Goal: Check status: Check status

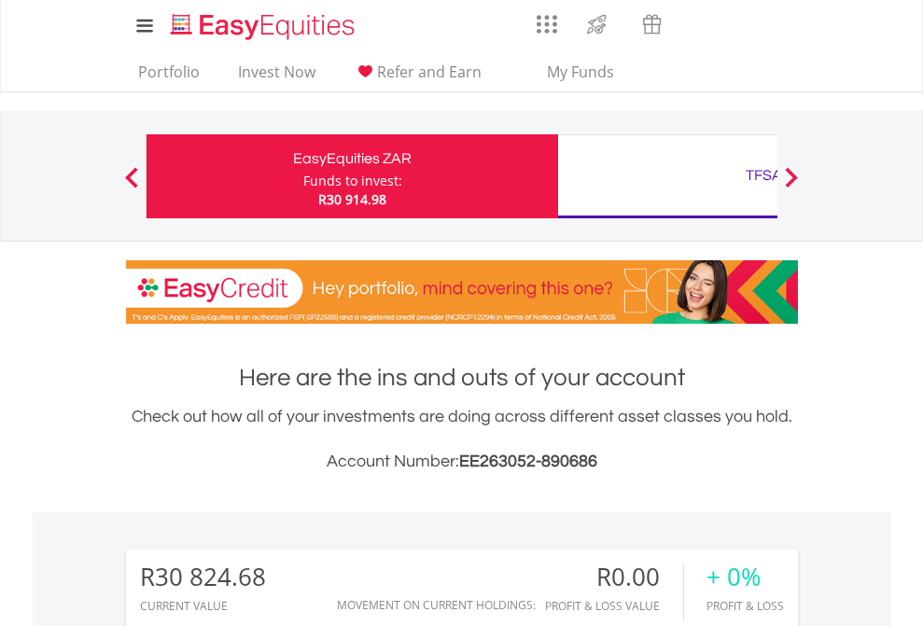
scroll to position [179, 293]
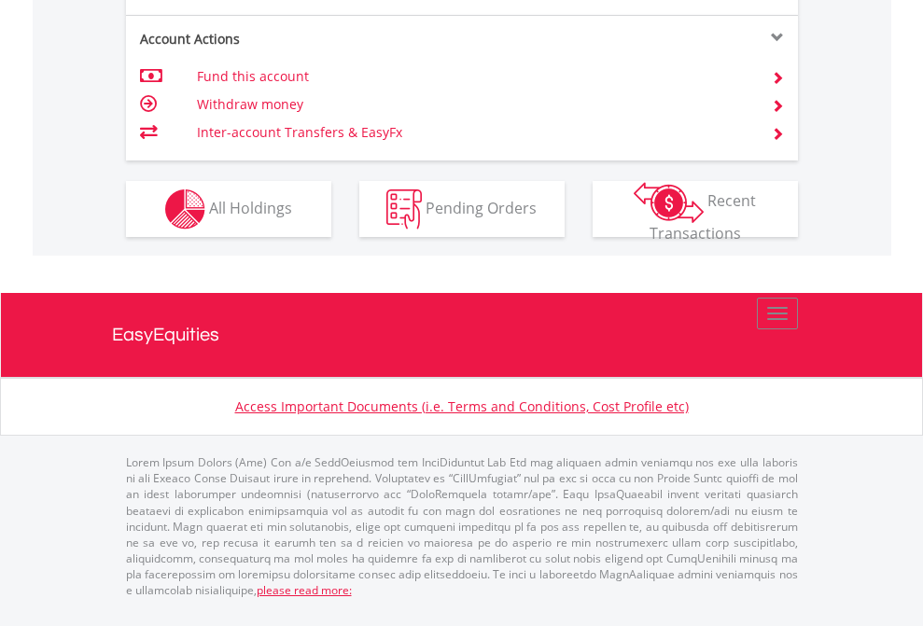
scroll to position [1789, 0]
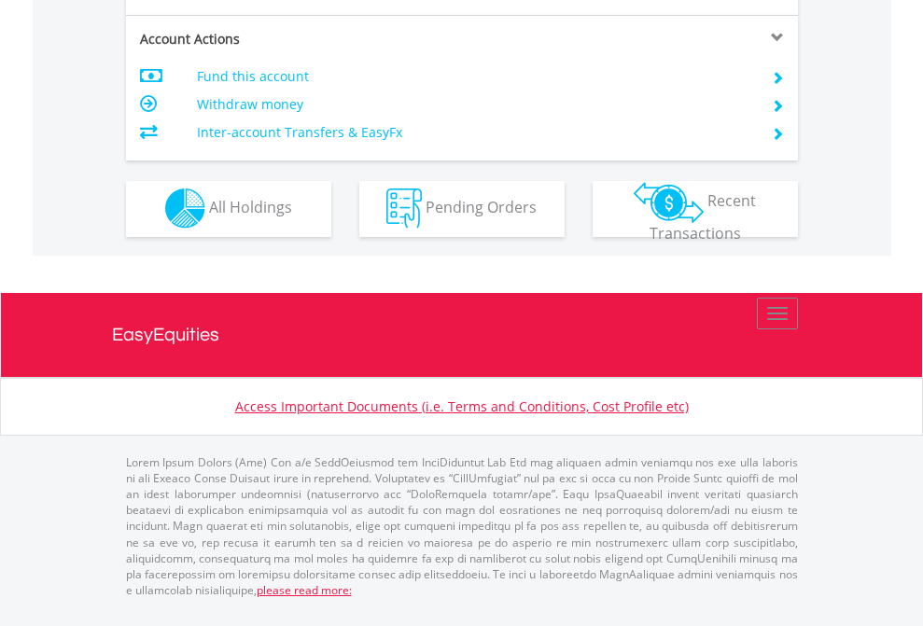
scroll to position [1745, 0]
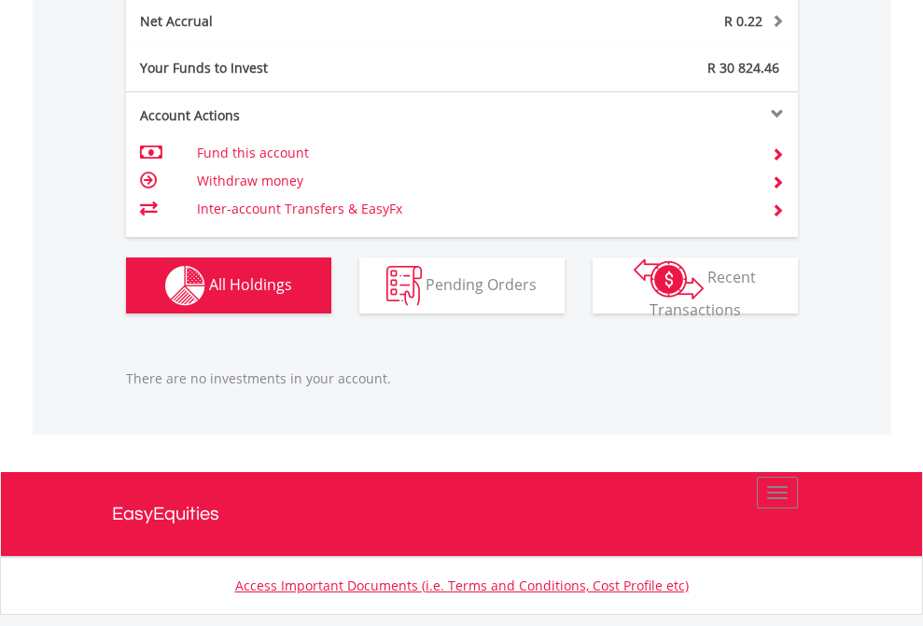
scroll to position [1891, 0]
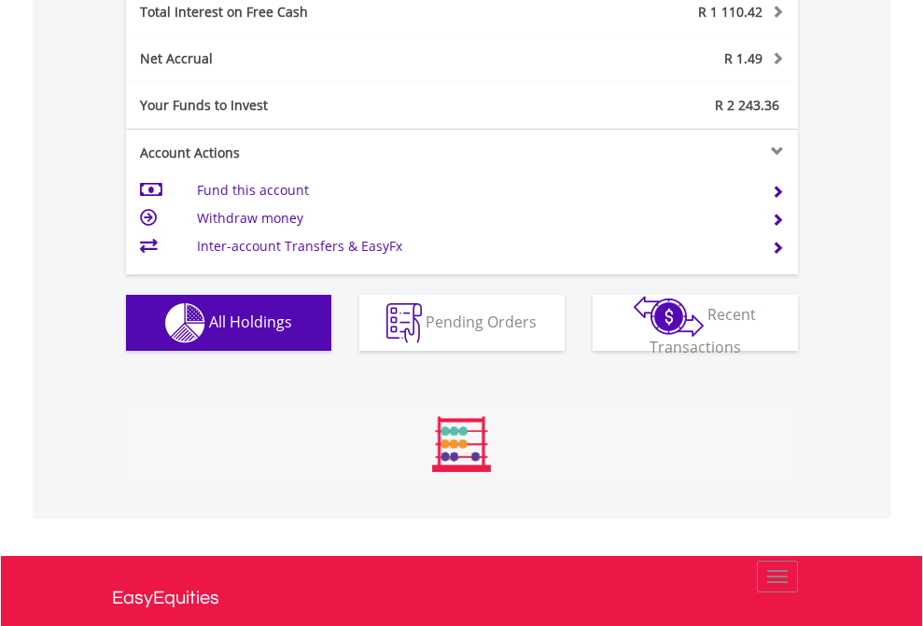
scroll to position [2150, 0]
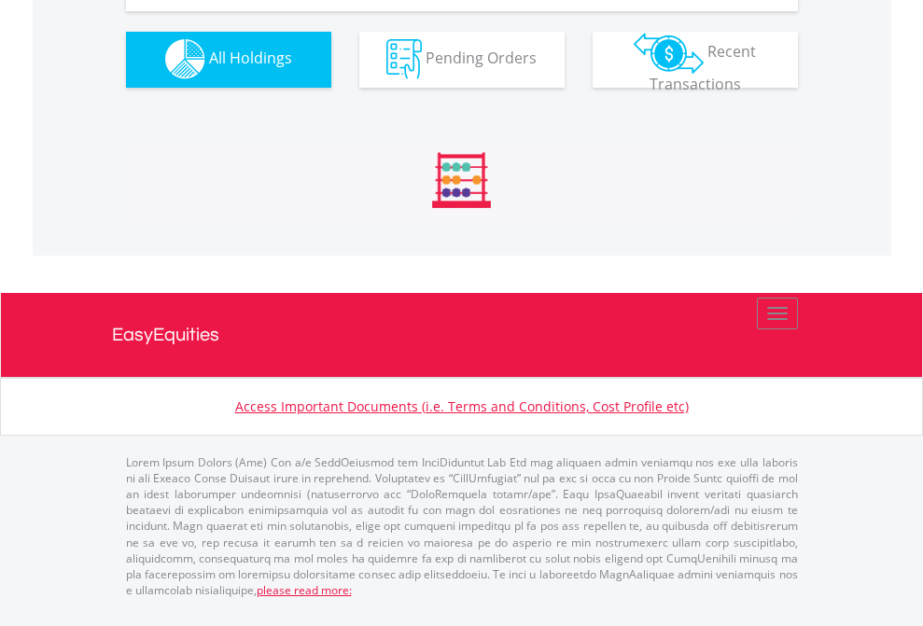
scroll to position [1847, 0]
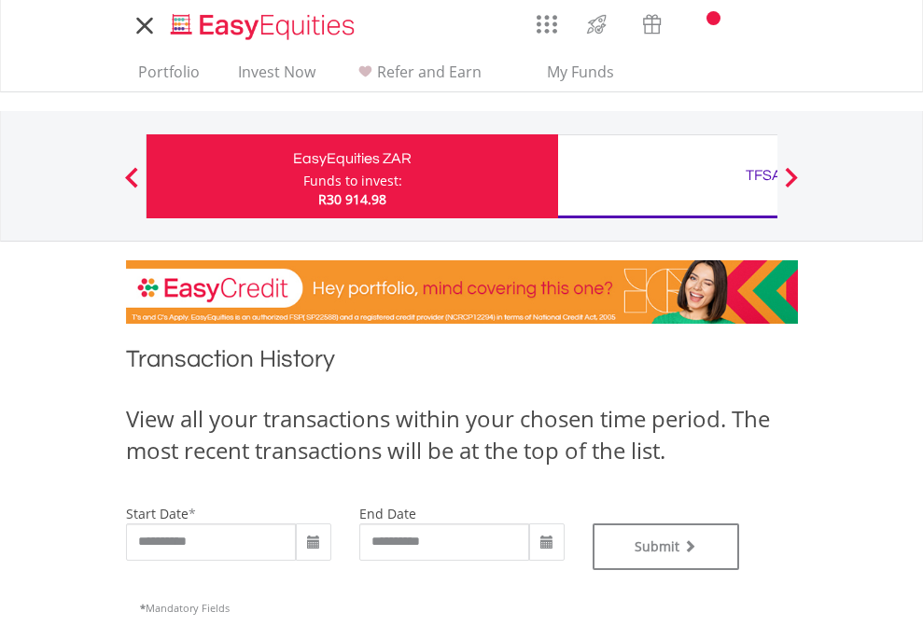
type input "**********"
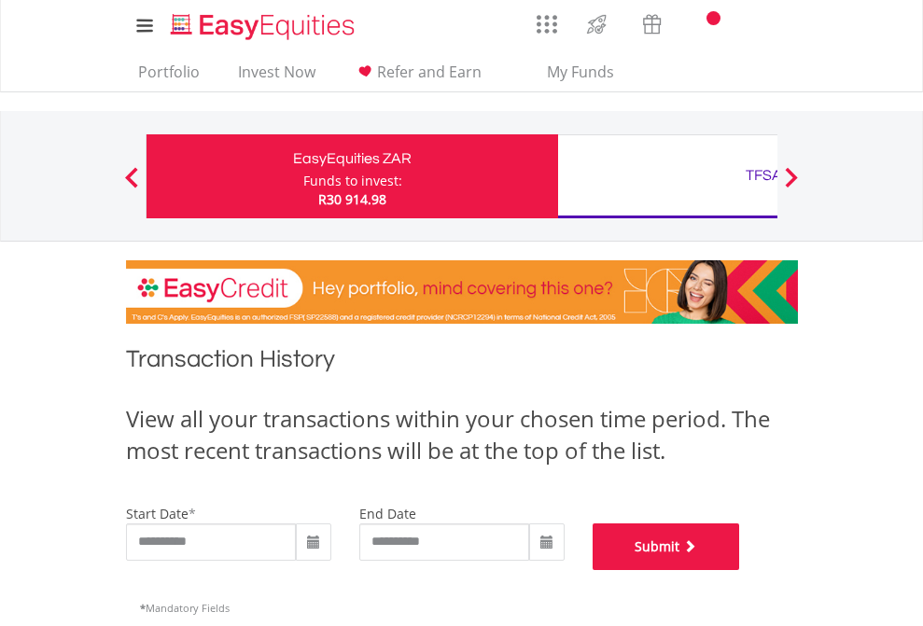
click at [740, 570] on button "Submit" at bounding box center [665, 546] width 147 height 47
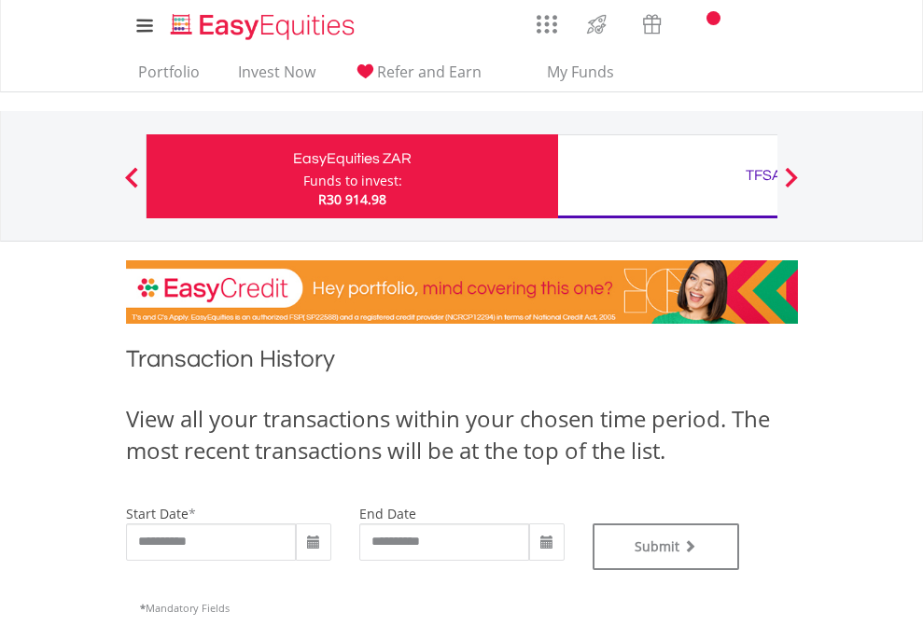
click at [667, 176] on div "TFSA" at bounding box center [763, 175] width 389 height 26
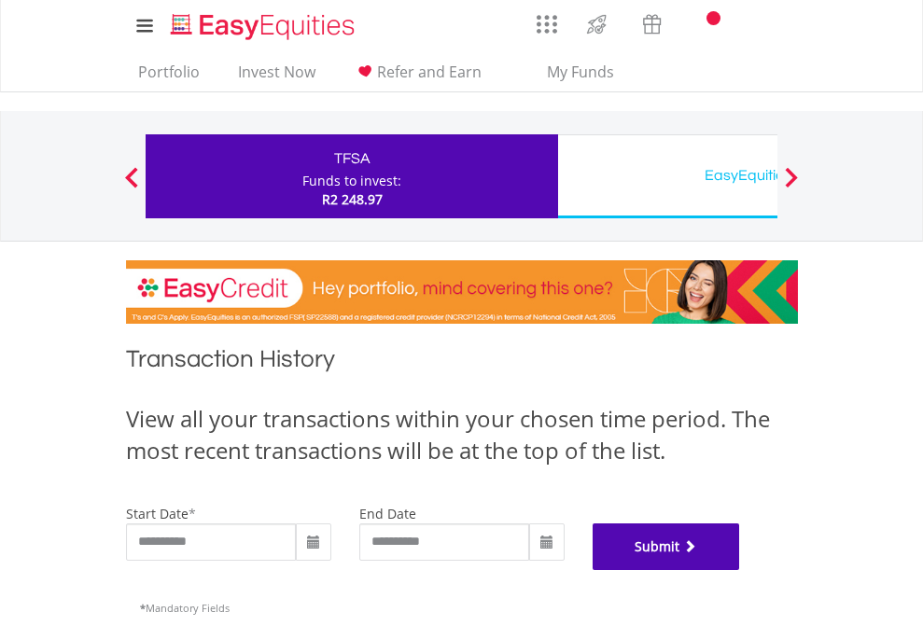
click at [740, 570] on button "Submit" at bounding box center [665, 546] width 147 height 47
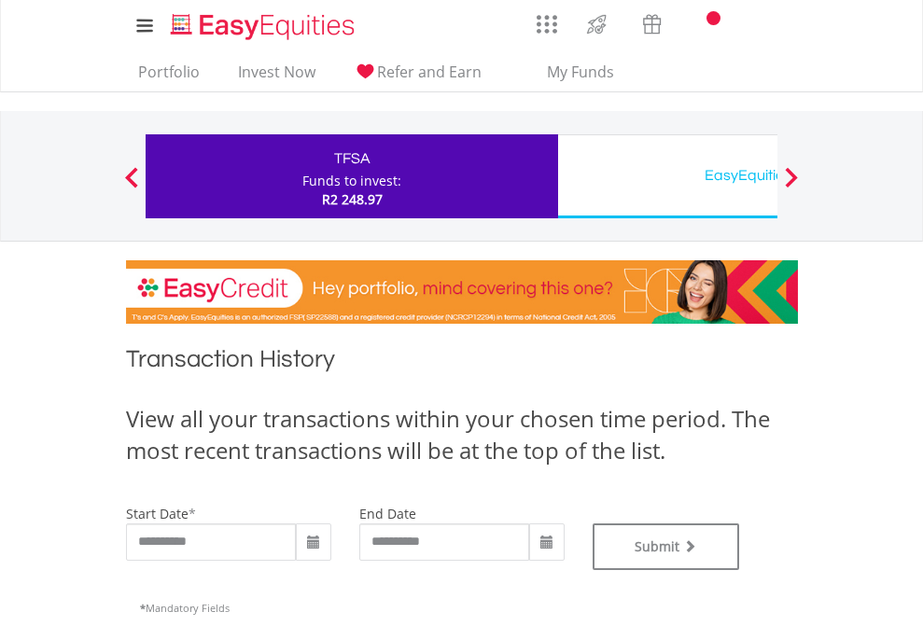
click at [667, 176] on div "EasyEquities USD" at bounding box center [763, 175] width 389 height 26
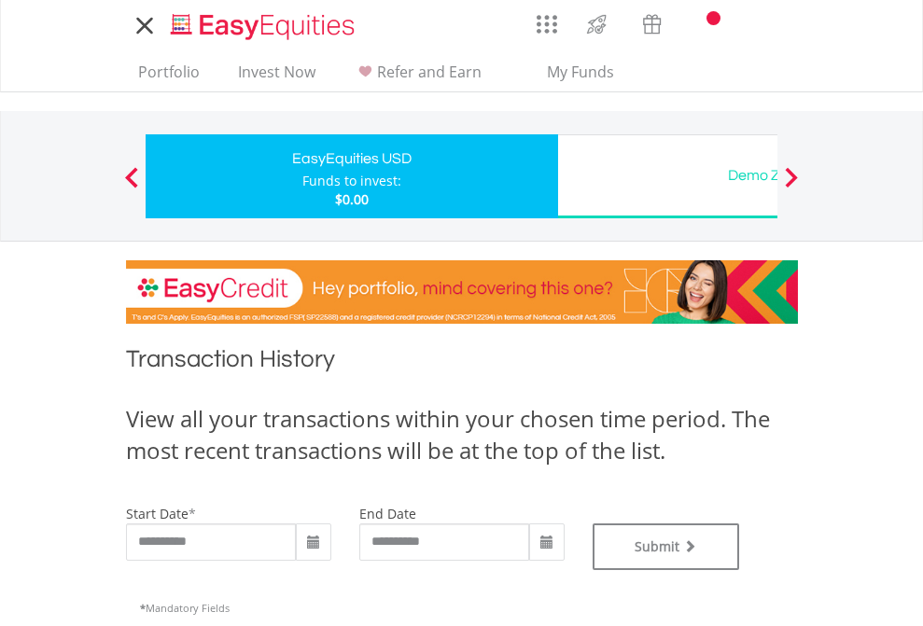
type input "**********"
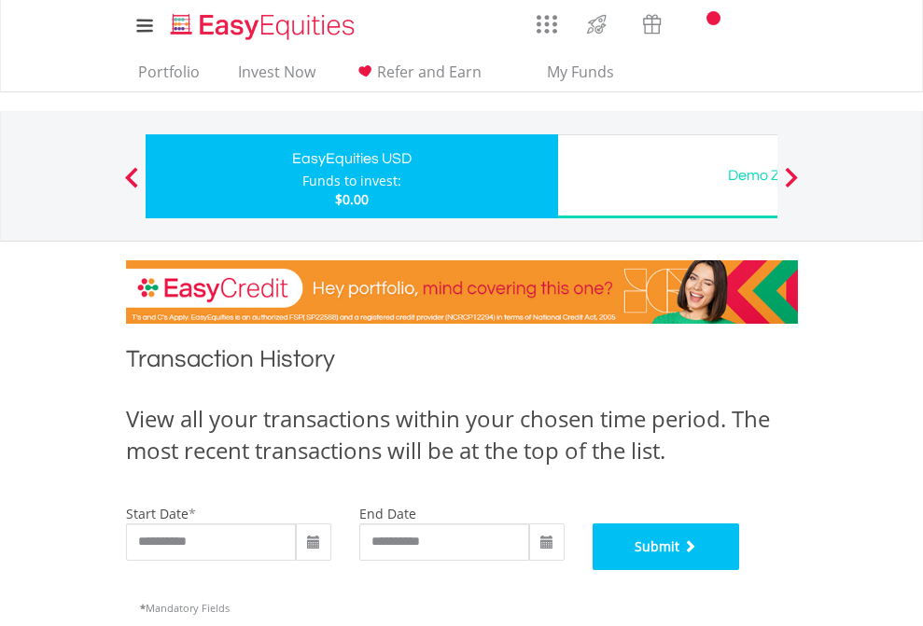
click at [740, 570] on button "Submit" at bounding box center [665, 546] width 147 height 47
